Goal: Task Accomplishment & Management: Manage account settings

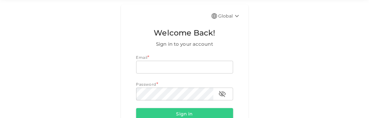
scroll to position [32, 0]
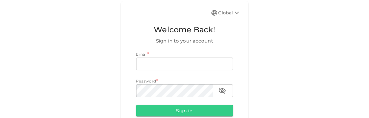
click at [165, 75] on div "Email * email email Password * password password" at bounding box center [184, 74] width 97 height 46
click at [166, 70] on div "Email * email email Password * password password" at bounding box center [184, 74] width 97 height 46
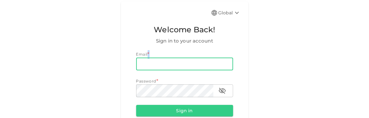
click at [165, 69] on div "Email * email email Password * password password" at bounding box center [184, 74] width 97 height 46
click at [165, 69] on input "email" at bounding box center [184, 63] width 97 height 13
click at [173, 58] on input "email" at bounding box center [184, 63] width 97 height 13
click at [168, 67] on input "email" at bounding box center [184, 63] width 97 height 13
type input "d"
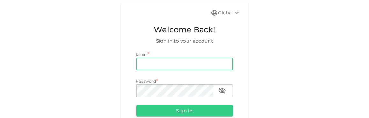
type input "="
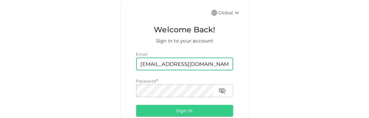
type input "[EMAIL_ADDRESS][DOMAIN_NAME]"
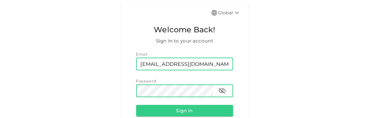
click at [136, 105] on button "Sign in" at bounding box center [184, 110] width 97 height 11
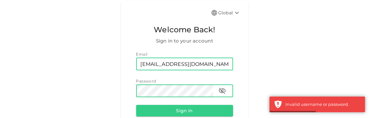
click at [136, 105] on button "Sign in" at bounding box center [184, 110] width 97 height 11
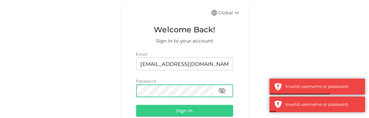
click at [221, 92] on icon "button" at bounding box center [222, 91] width 7 height 6
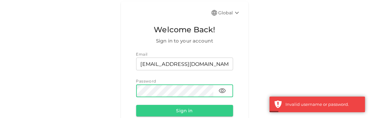
click at [136, 105] on button "Sign in" at bounding box center [184, 110] width 97 height 11
